Goal: Information Seeking & Learning: Learn about a topic

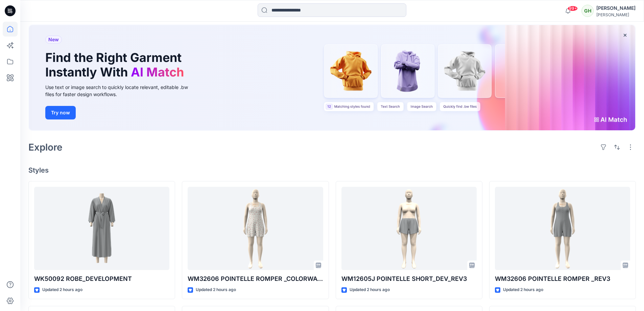
scroll to position [34, 0]
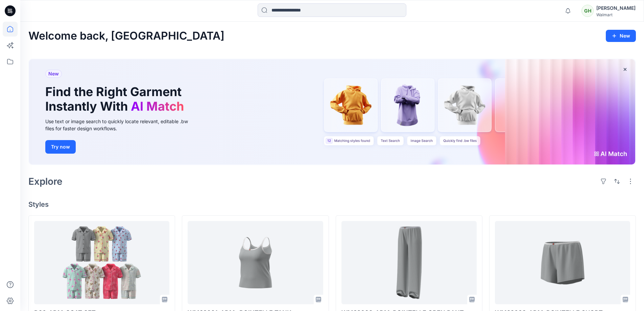
scroll to position [169, 0]
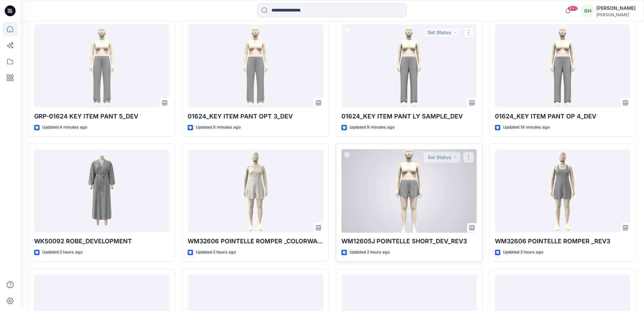
scroll to position [209, 0]
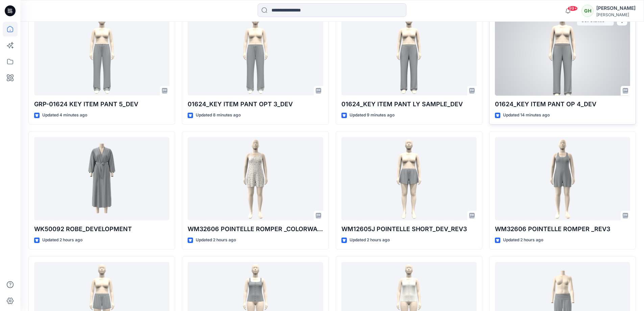
click at [584, 67] on div at bounding box center [562, 54] width 135 height 84
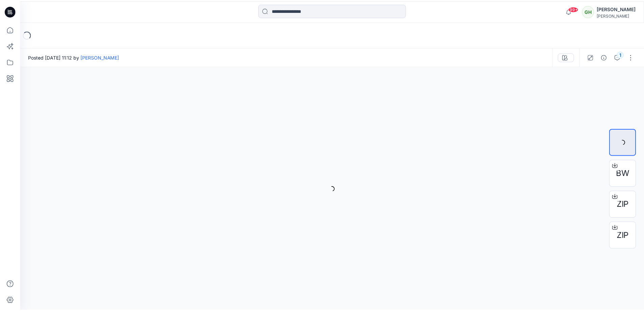
scroll to position [209, 0]
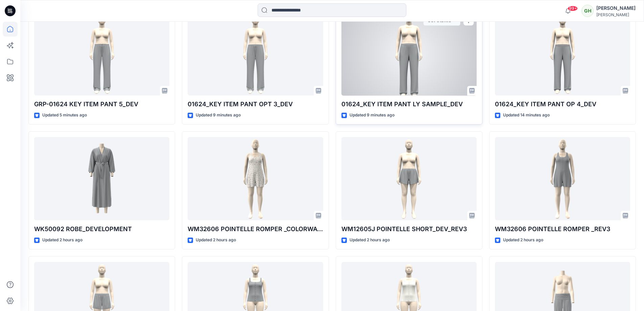
click at [388, 94] on div at bounding box center [409, 54] width 135 height 84
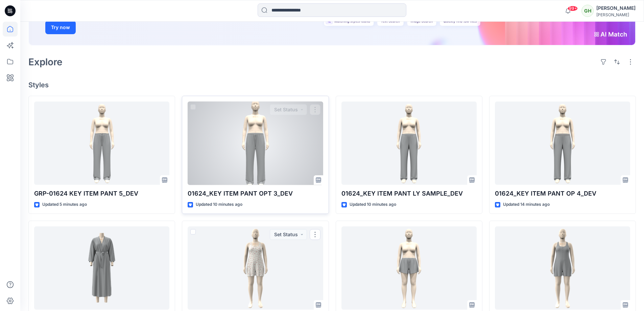
scroll to position [141, 0]
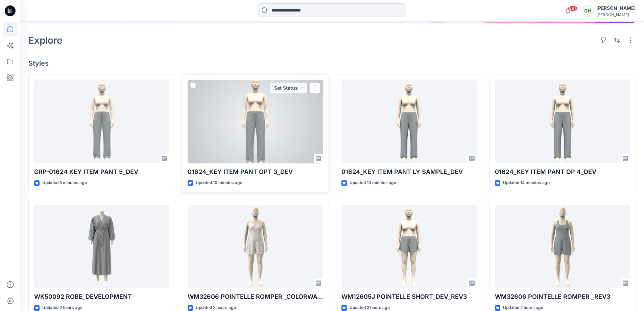
click at [262, 123] on div at bounding box center [255, 122] width 135 height 84
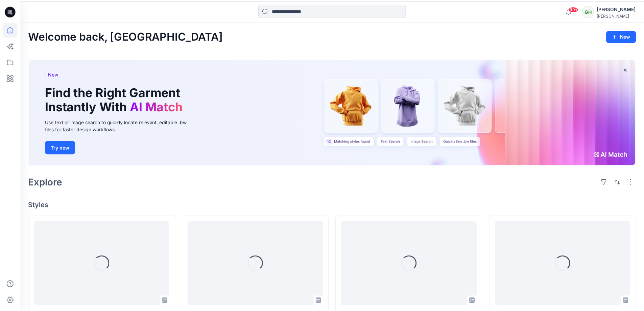
scroll to position [141, 0]
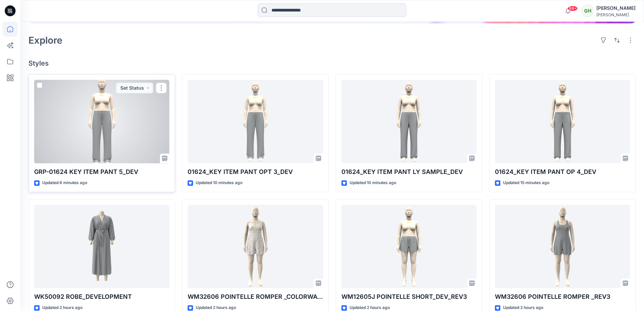
click at [108, 127] on div at bounding box center [101, 122] width 135 height 84
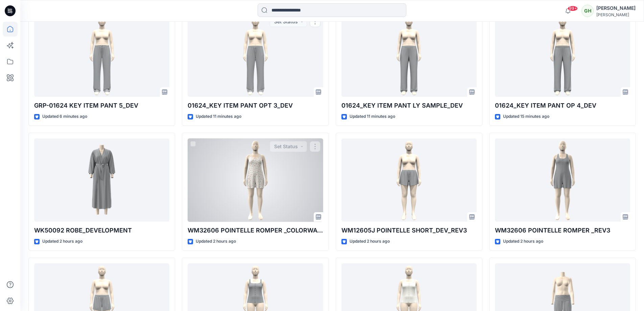
scroll to position [209, 0]
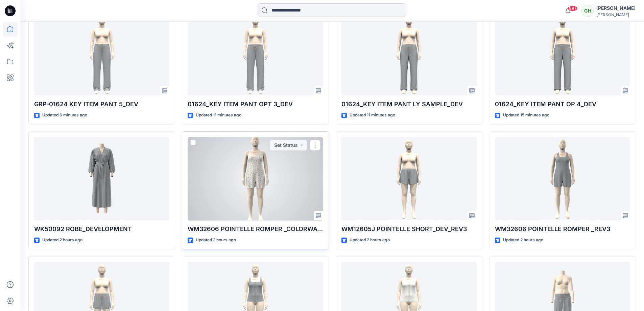
click at [199, 203] on div at bounding box center [255, 179] width 135 height 84
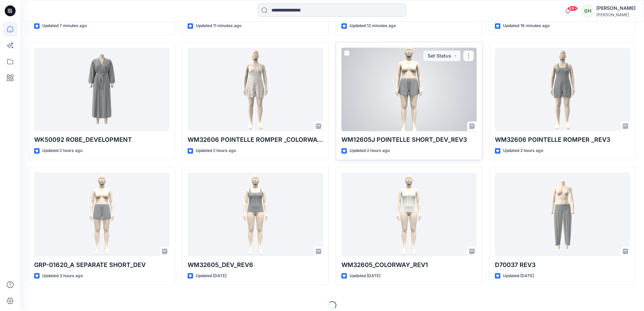
scroll to position [304, 0]
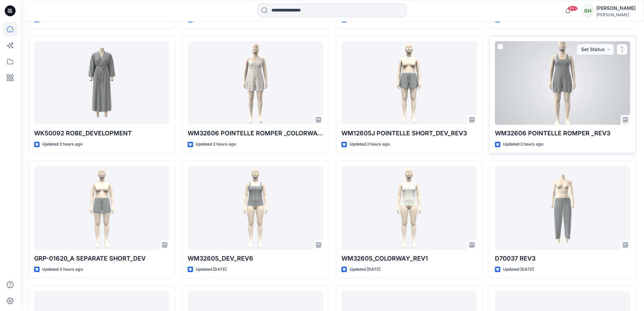
click at [545, 122] on div at bounding box center [562, 83] width 135 height 84
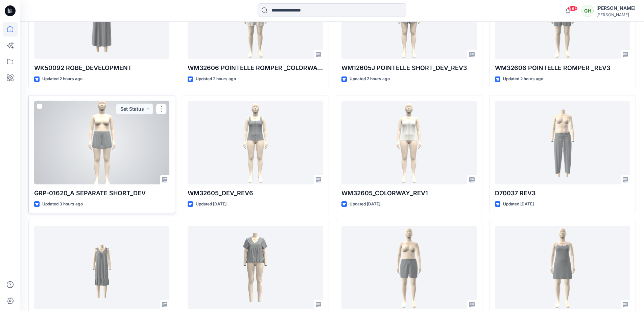
scroll to position [372, 0]
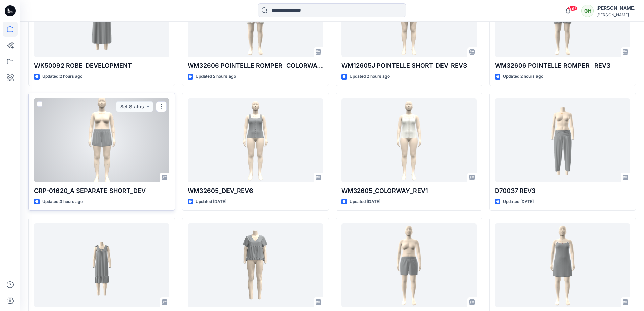
click at [125, 125] on div at bounding box center [101, 140] width 135 height 84
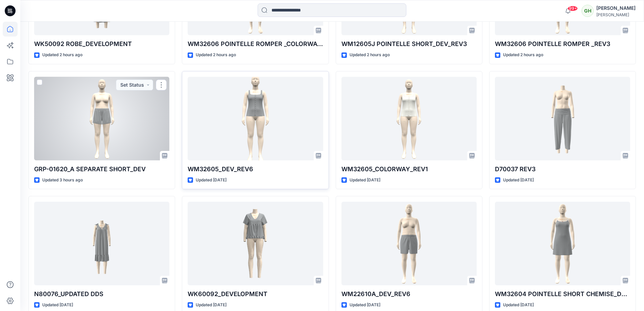
scroll to position [406, 0]
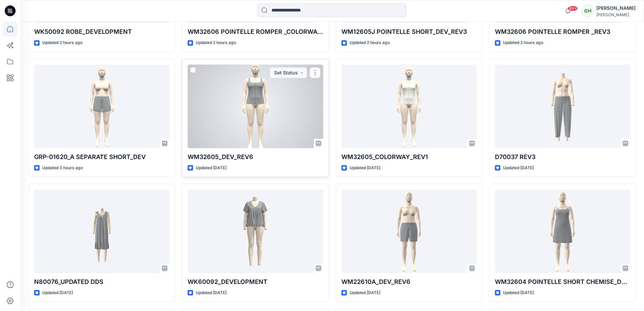
click at [281, 124] on div at bounding box center [255, 107] width 135 height 84
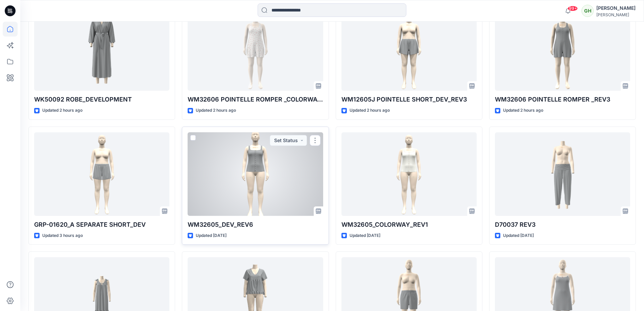
scroll to position [304, 0]
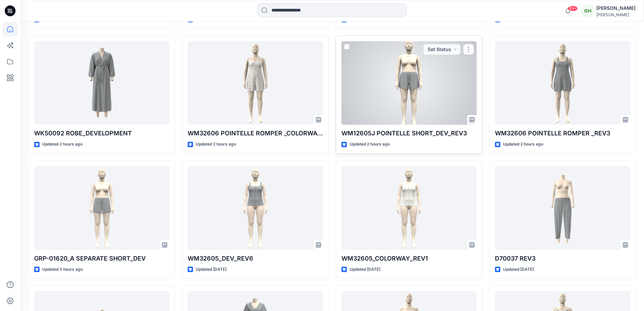
click at [396, 101] on div at bounding box center [409, 83] width 135 height 84
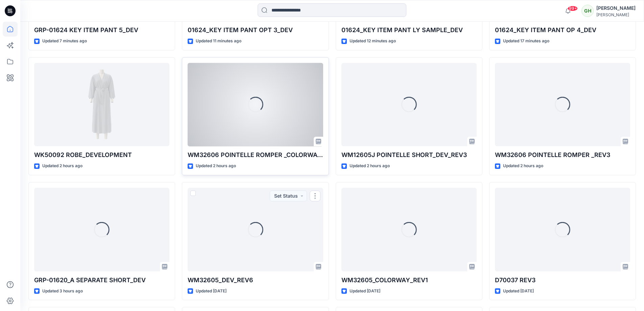
scroll to position [271, 0]
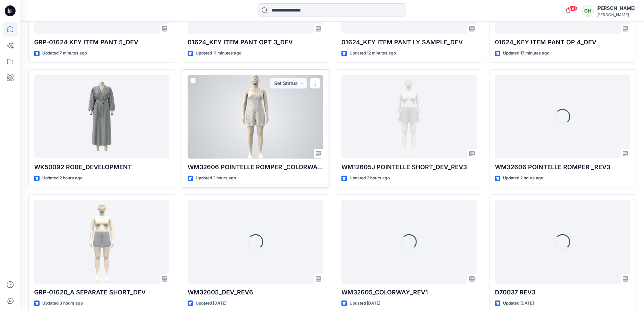
click at [249, 132] on div at bounding box center [255, 117] width 135 height 84
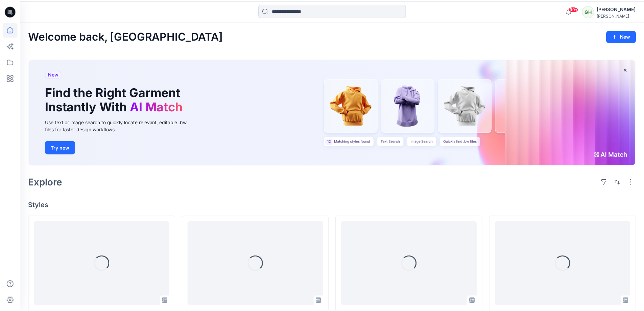
scroll to position [271, 0]
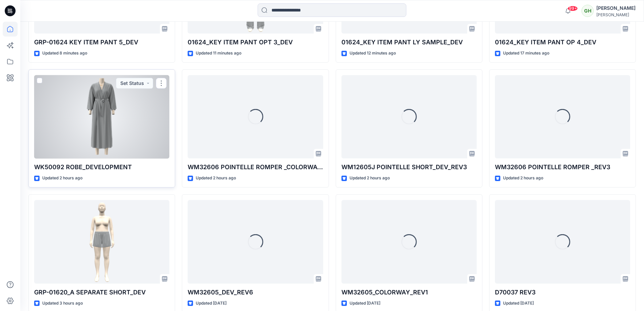
click at [98, 123] on div at bounding box center [101, 117] width 135 height 84
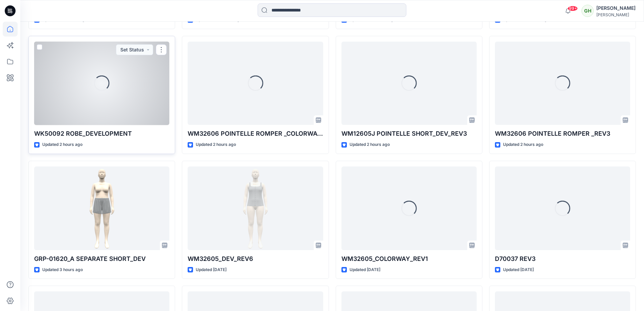
scroll to position [304, 0]
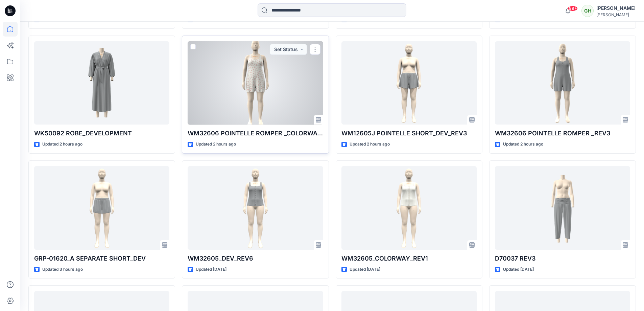
click at [231, 105] on div at bounding box center [255, 83] width 135 height 84
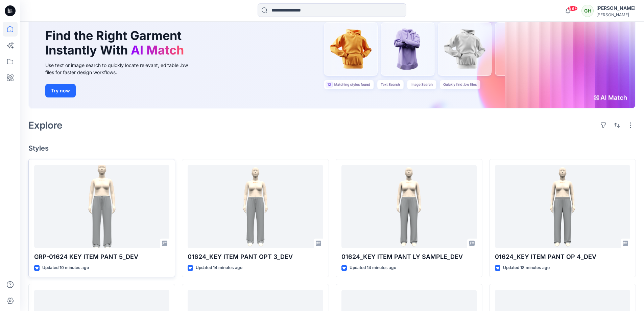
scroll to position [135, 0]
